Goal: Navigation & Orientation: Find specific page/section

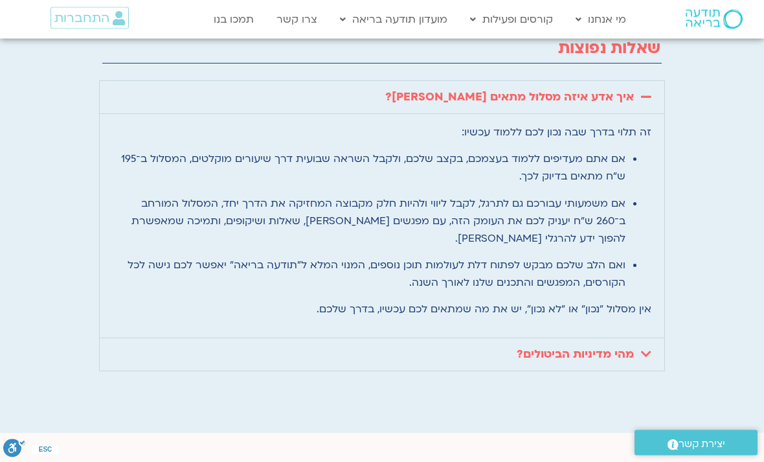
scroll to position [3361, 0]
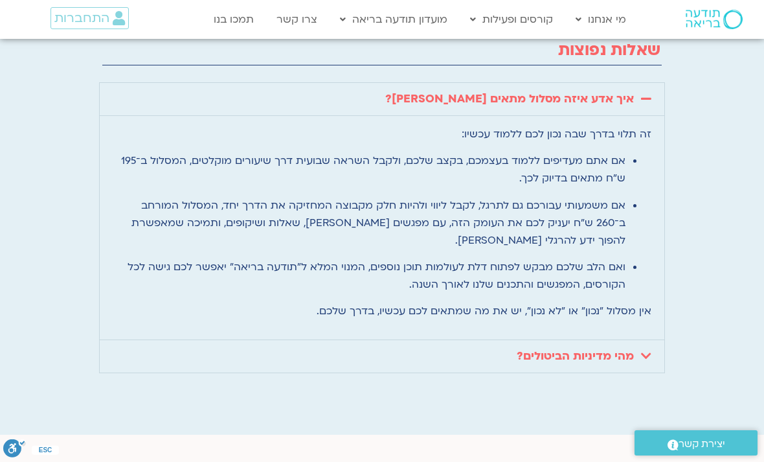
click at [620, 348] on link "מהי מדיניות הביטולים?" at bounding box center [575, 355] width 117 height 15
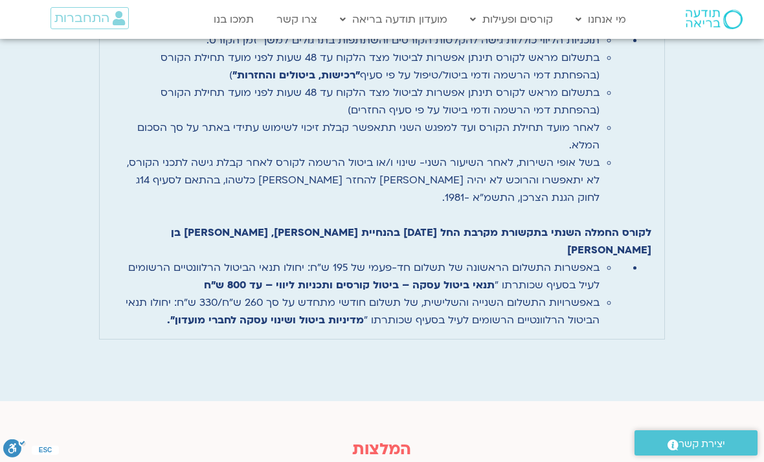
scroll to position [3695, 0]
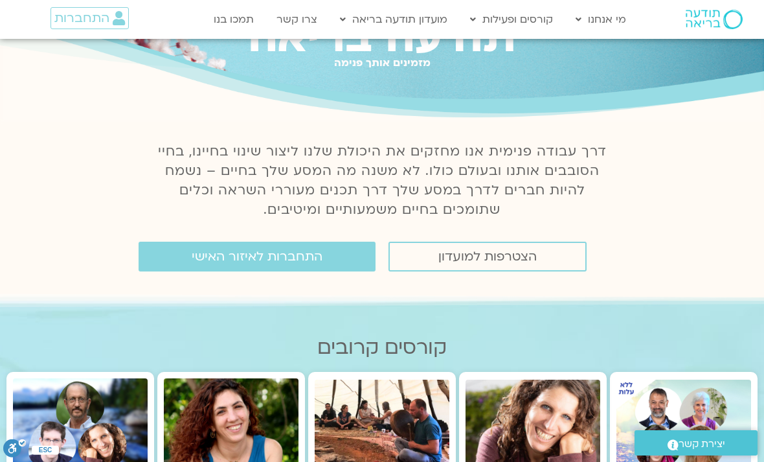
click at [313, 260] on span "התחברות לאיזור האישי" at bounding box center [257, 256] width 131 height 14
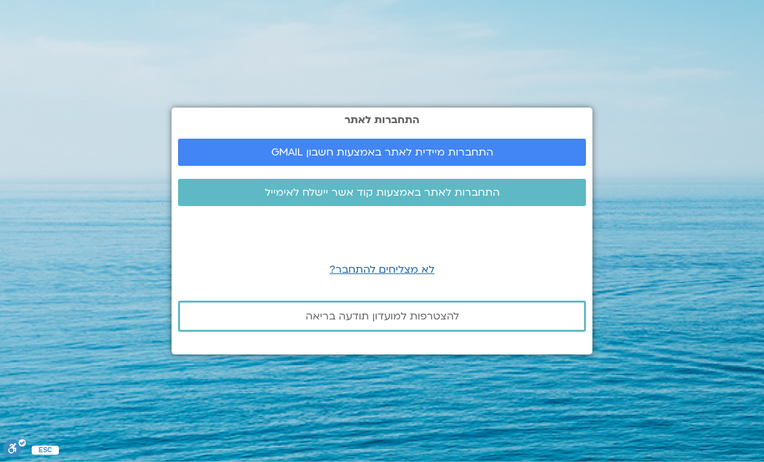
click at [519, 158] on span "התחברות מיידית לאתר באמצעות חשבון GMAIL" at bounding box center [382, 152] width 377 height 12
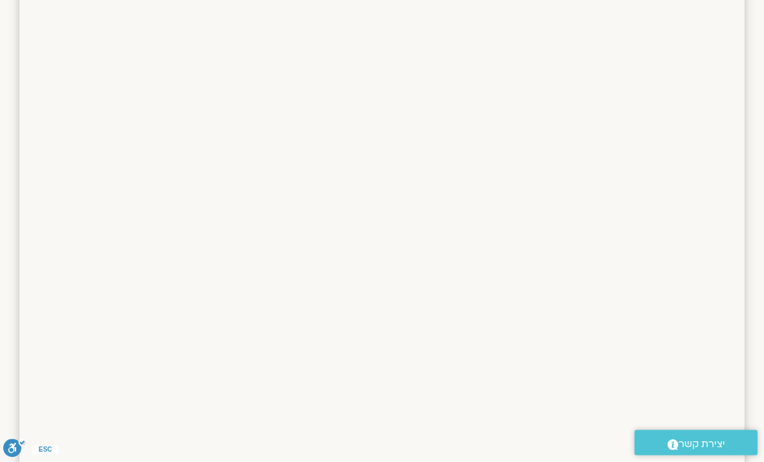
scroll to position [1677, 0]
